Goal: Check status: Check status

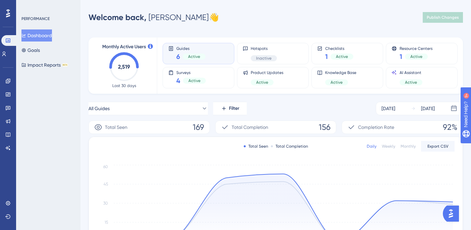
click at [37, 96] on div "PERFORMANCE Dashboard Goals Impact Reports BETA" at bounding box center [48, 115] width 64 height 230
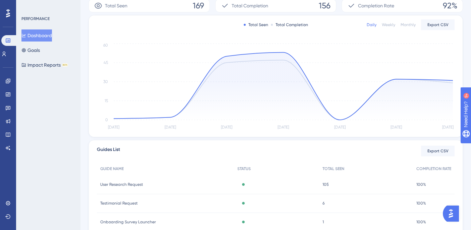
scroll to position [94, 0]
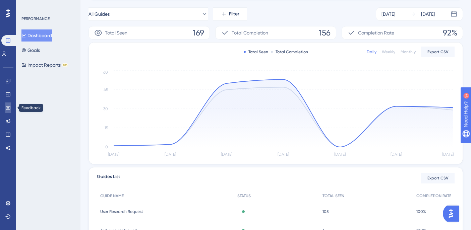
click at [7, 112] on link at bounding box center [7, 107] width 5 height 11
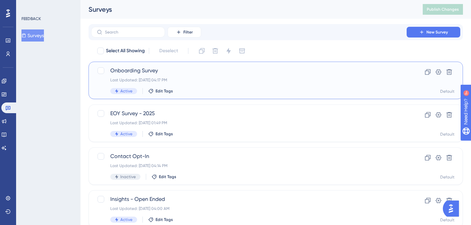
click at [199, 79] on div "Last Updated: [DATE] 04:17 PM" at bounding box center [248, 79] width 277 height 5
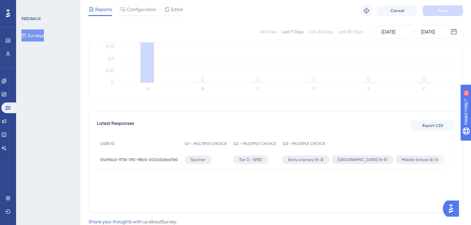
scroll to position [101, 0]
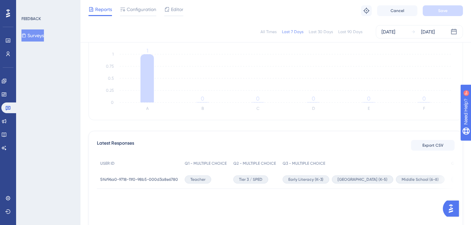
click at [346, 31] on div "Last 90 Days" at bounding box center [350, 31] width 24 height 5
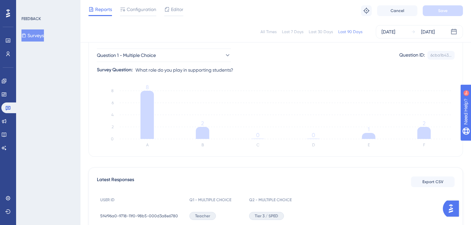
scroll to position [12, 5]
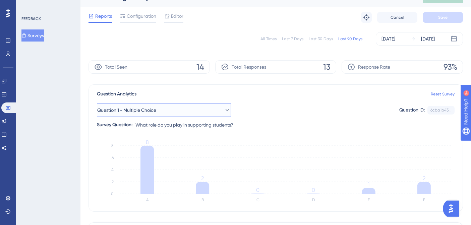
click at [192, 109] on button "Question 1 - Multiple Choice" at bounding box center [164, 109] width 134 height 13
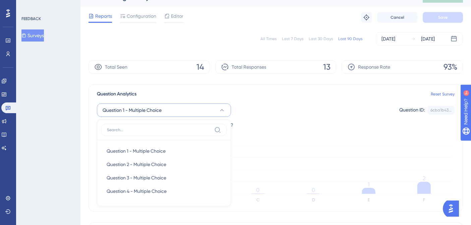
scroll to position [63, 5]
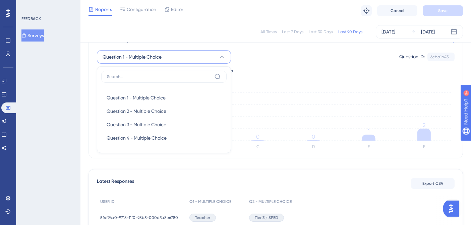
click at [278, 79] on div "Question Analytics Reset Survey Question 1 - Multiple Choice Question 1 - Multi…" at bounding box center [275, 94] width 374 height 127
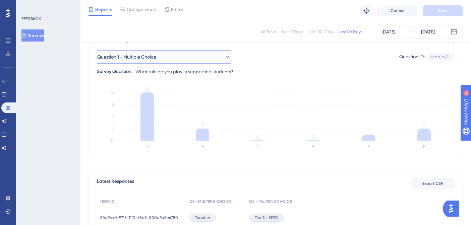
click at [218, 61] on button "Question 1 - Multiple Choice" at bounding box center [164, 56] width 134 height 13
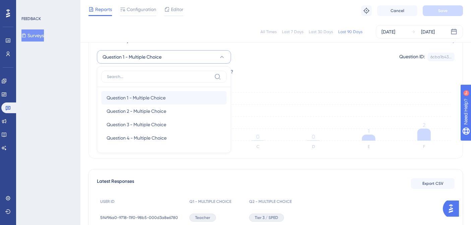
scroll to position [59, 5]
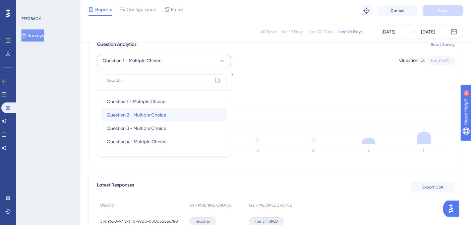
click at [184, 112] on div "Question 2 - Multiple Choice Question 2 - Multiple Choice" at bounding box center [163, 114] width 115 height 13
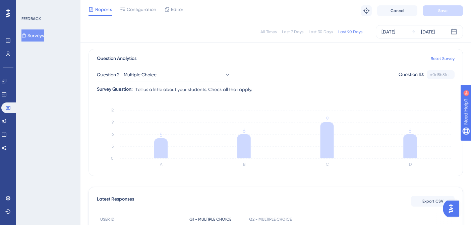
scroll to position [0, 5]
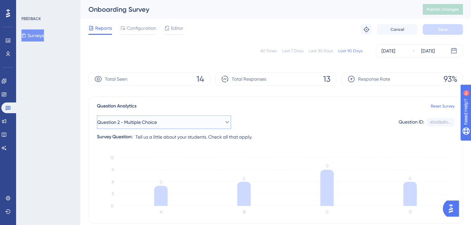
click at [153, 117] on button "Question 2 - Multiple Choice" at bounding box center [164, 122] width 134 height 13
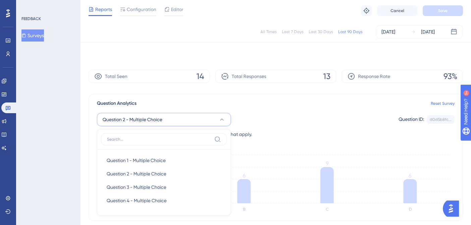
scroll to position [62, 5]
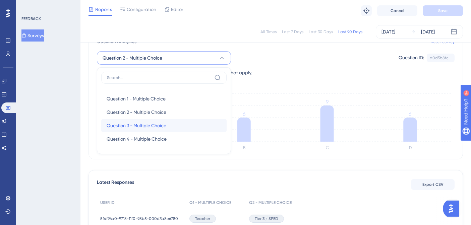
click at [158, 123] on span "Question 3 - Multiple Choice" at bounding box center [136, 126] width 60 height 8
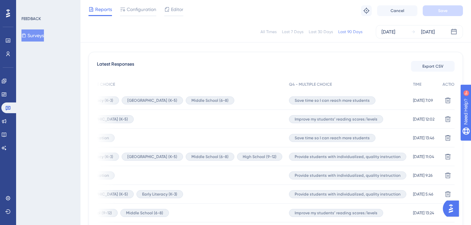
scroll to position [229, 5]
